Goal: Transaction & Acquisition: Purchase product/service

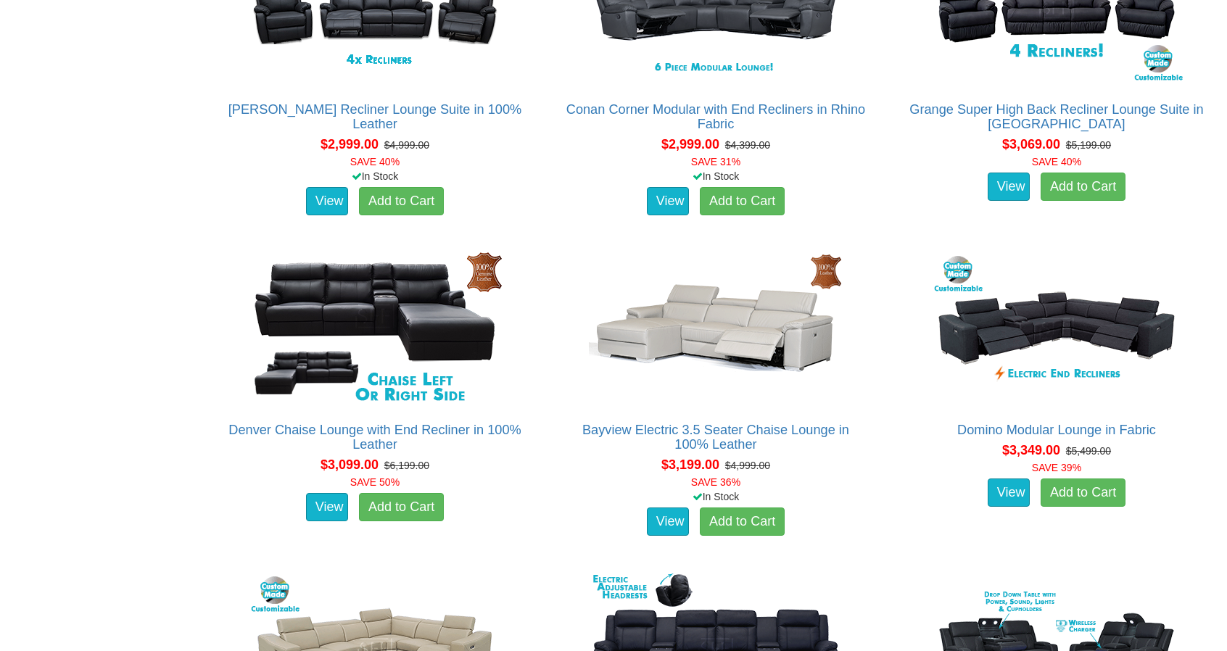
scroll to position [2610, 0]
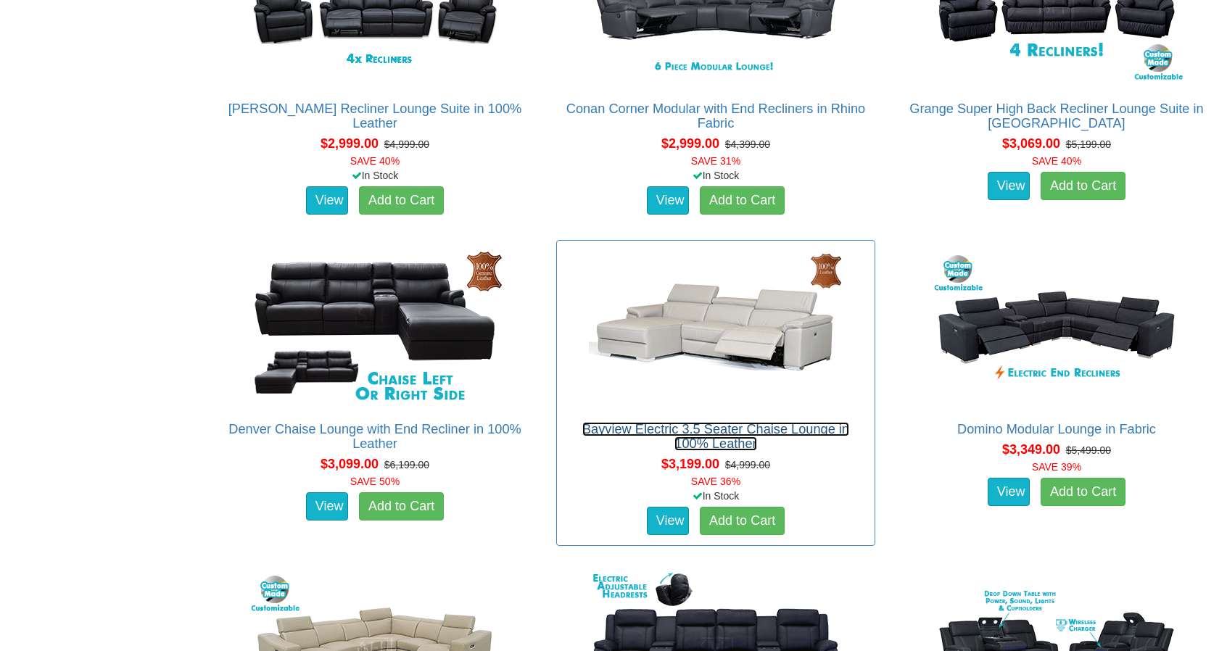
click at [745, 425] on link "Bayview Electric 3.5 Seater Chaise Lounge in 100% Leather" at bounding box center [715, 436] width 267 height 29
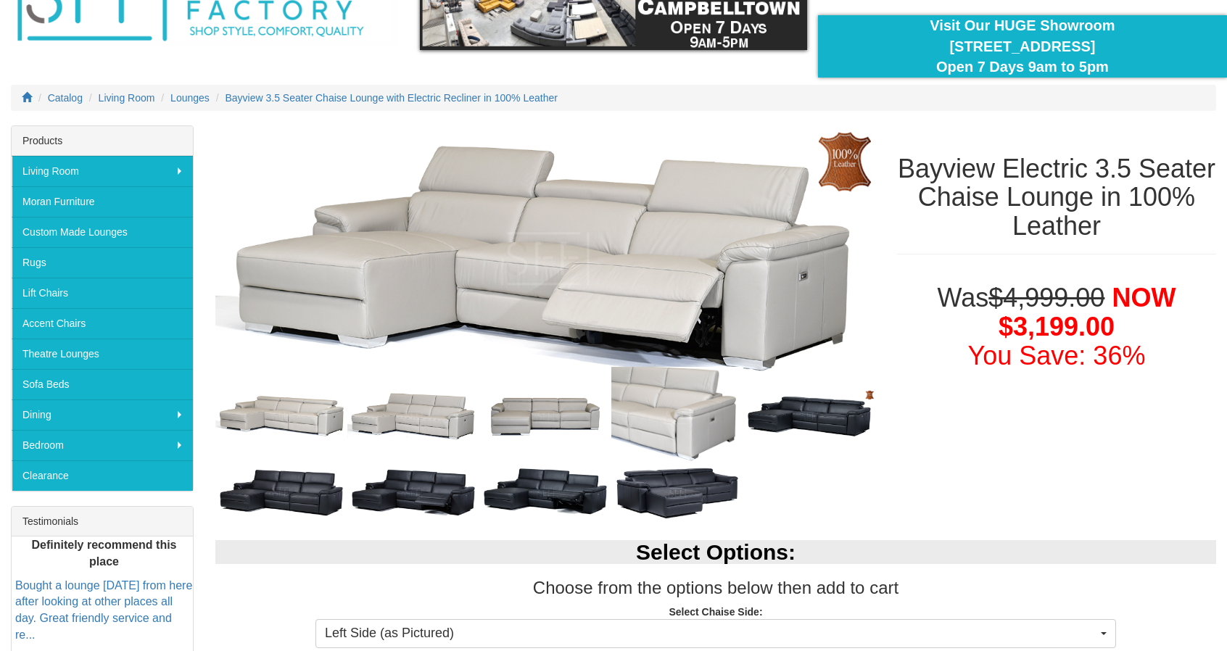
scroll to position [73, 0]
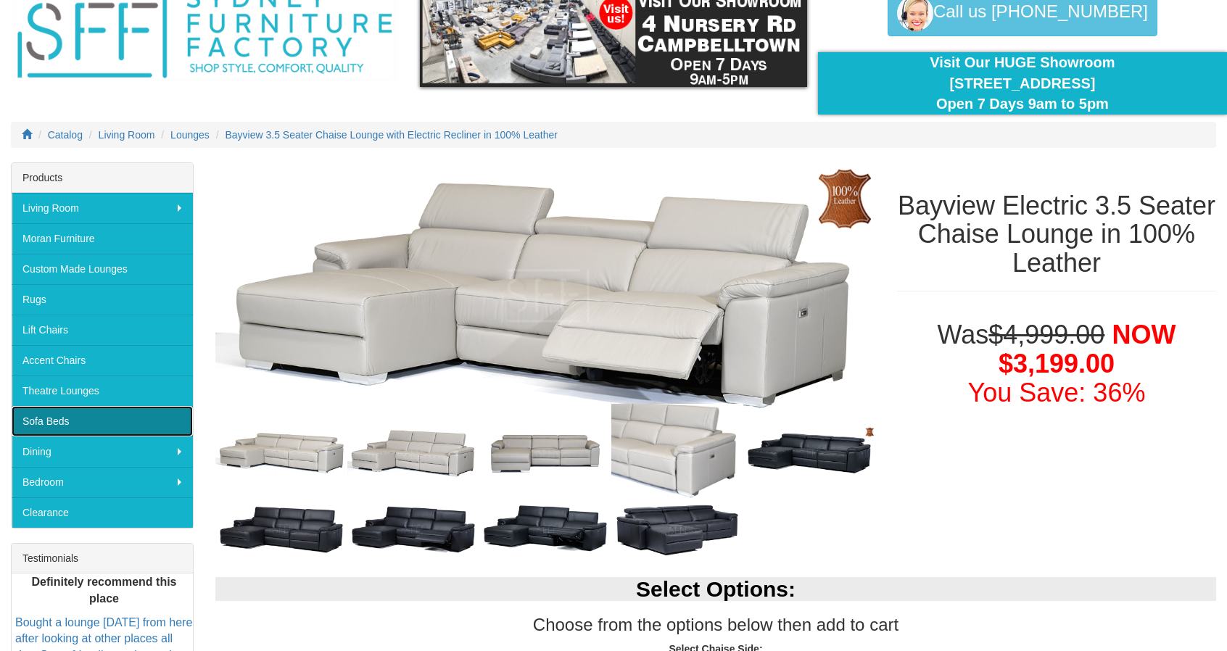
click at [62, 417] on link "Sofa Beds" at bounding box center [102, 421] width 181 height 30
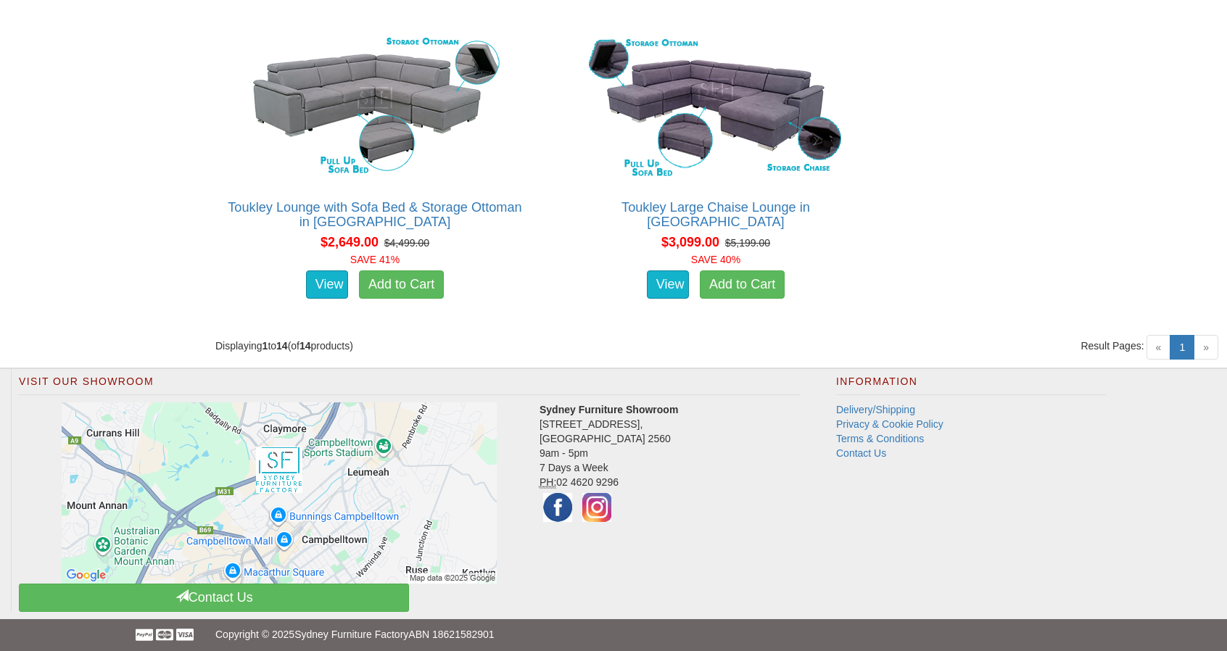
scroll to position [2213, 0]
